Goal: Find specific page/section: Find specific page/section

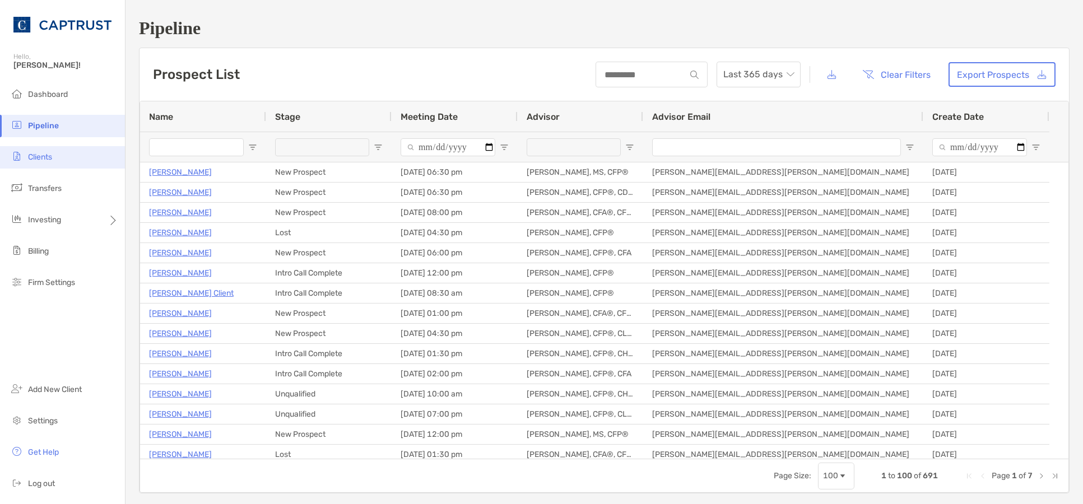
click at [76, 164] on li "Clients" at bounding box center [62, 157] width 125 height 22
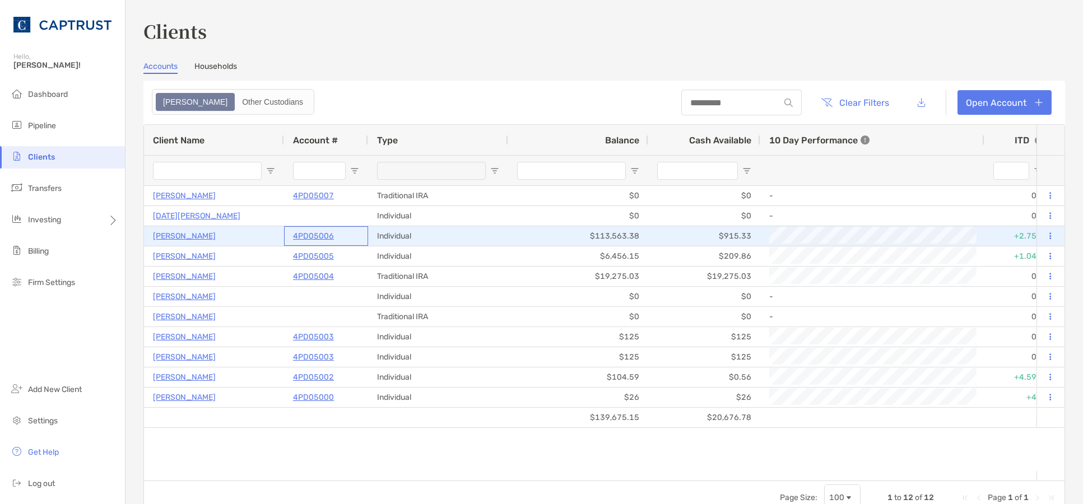
click at [304, 236] on p "4PD05006" at bounding box center [313, 236] width 41 height 14
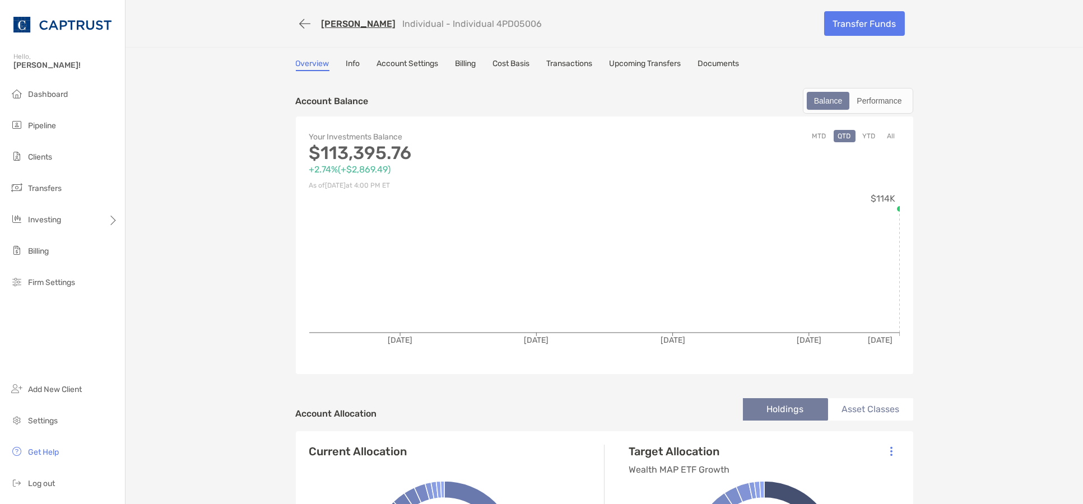
click at [708, 68] on link "Documents" at bounding box center [718, 65] width 41 height 12
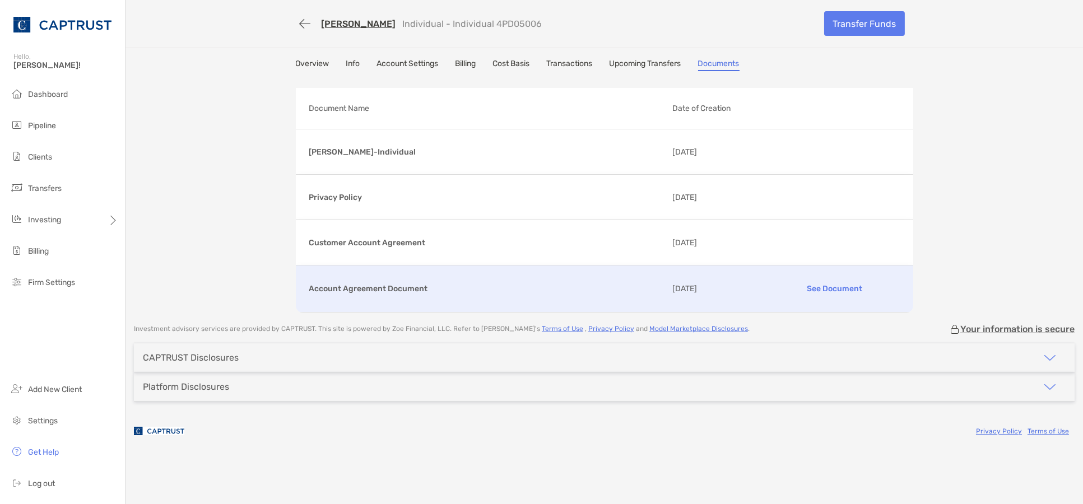
click at [388, 288] on p "Account Agreement Document" at bounding box center [486, 289] width 354 height 14
